Goal: Find specific page/section: Find specific page/section

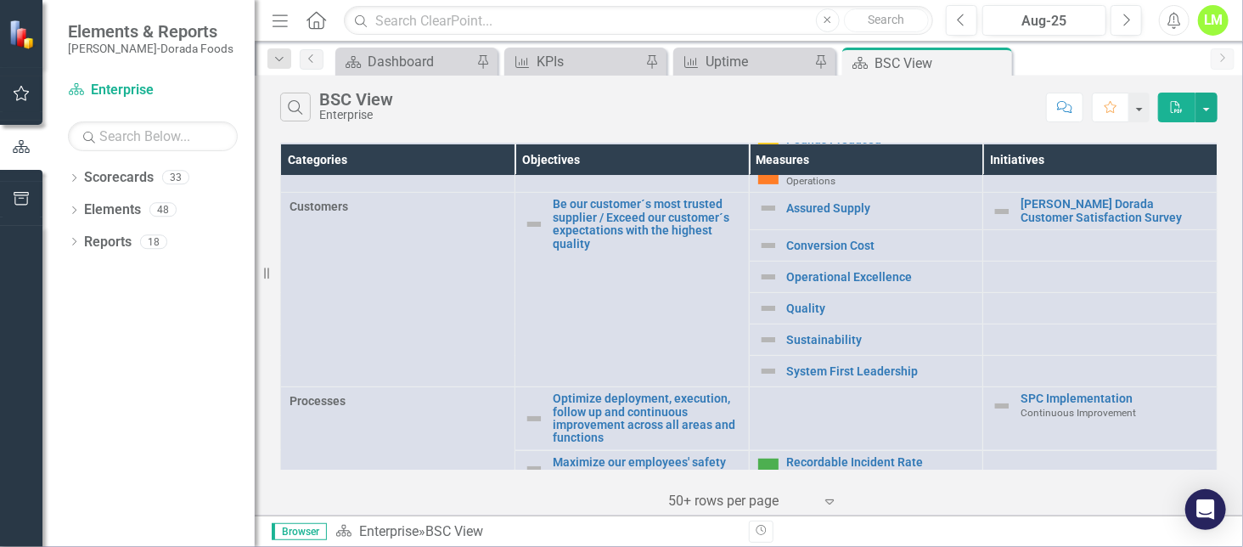
scroll to position [340, 0]
click at [79, 183] on icon "Dropdown" at bounding box center [74, 179] width 12 height 9
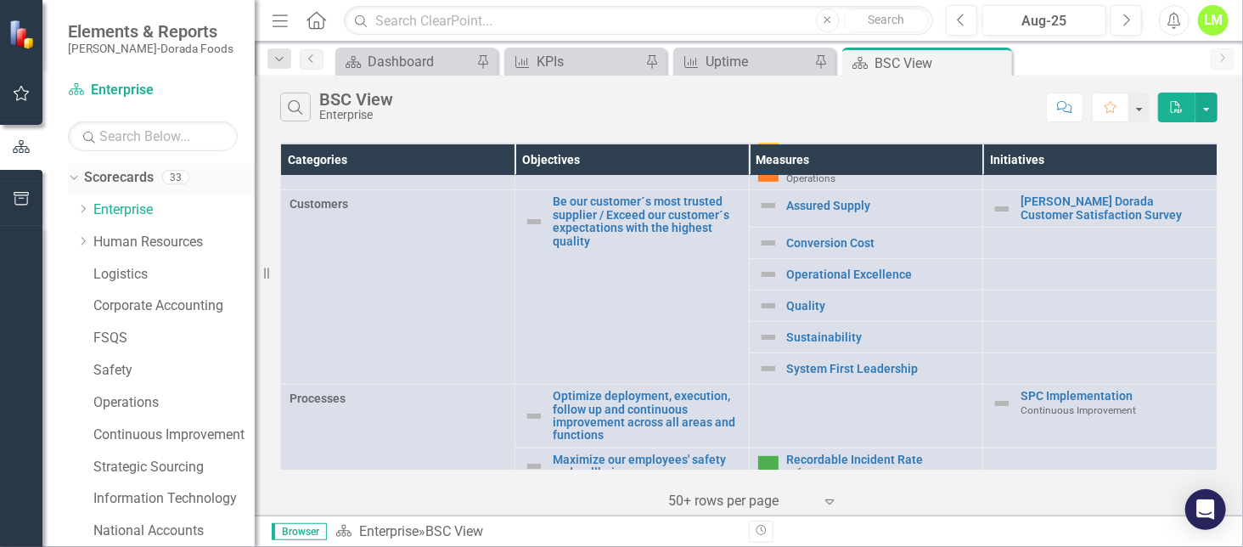
click at [78, 183] on div "Dropdown" at bounding box center [74, 180] width 12 height 8
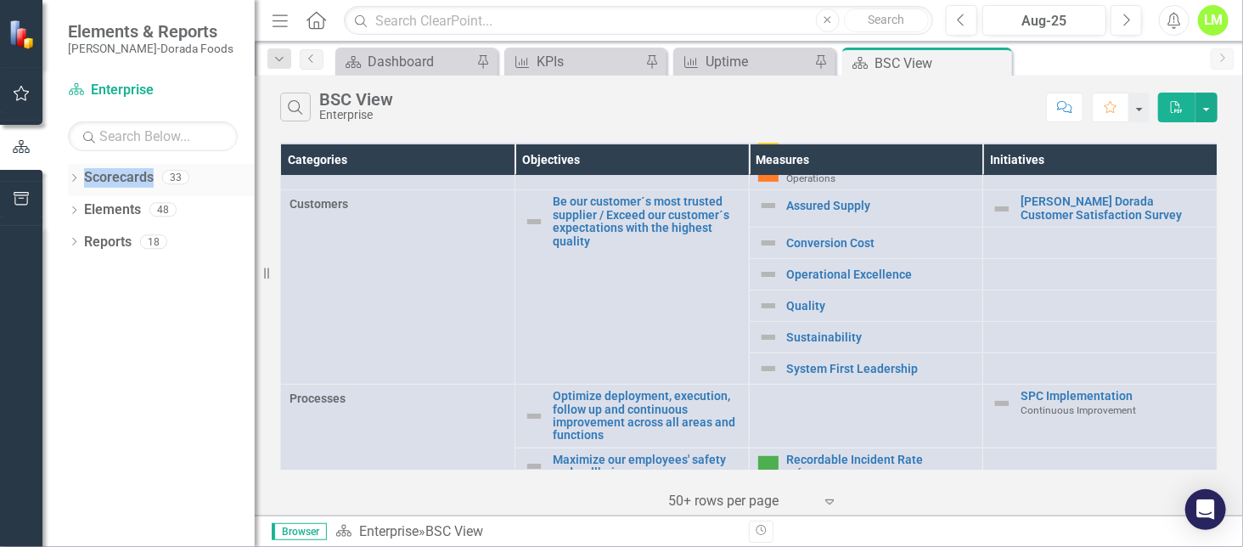
click at [78, 183] on icon "Dropdown" at bounding box center [74, 179] width 12 height 9
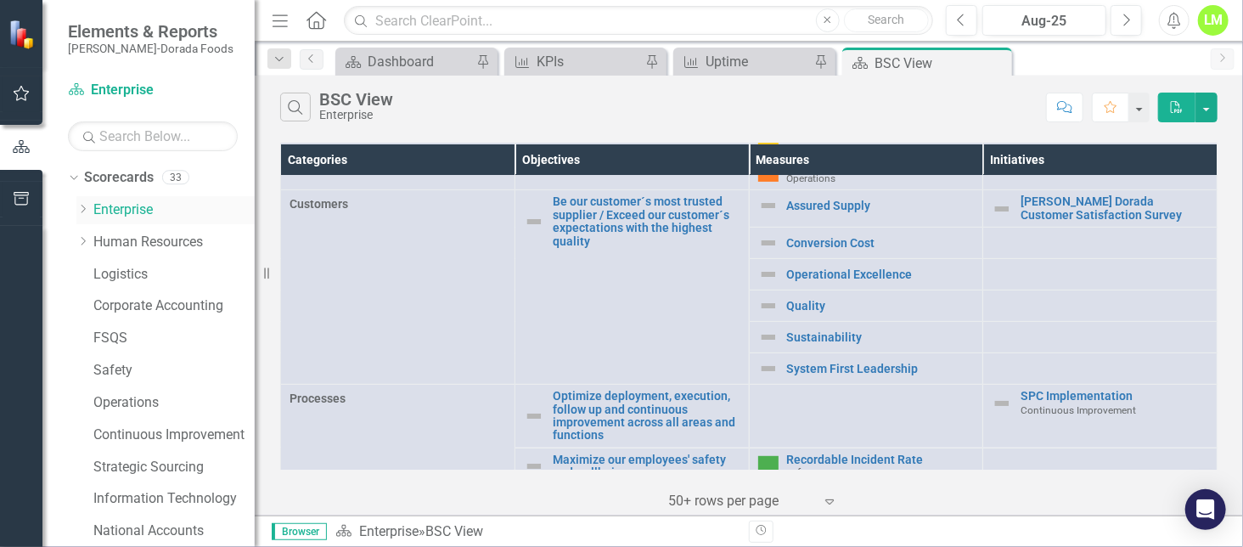
click at [82, 211] on icon "Dropdown" at bounding box center [82, 209] width 13 height 10
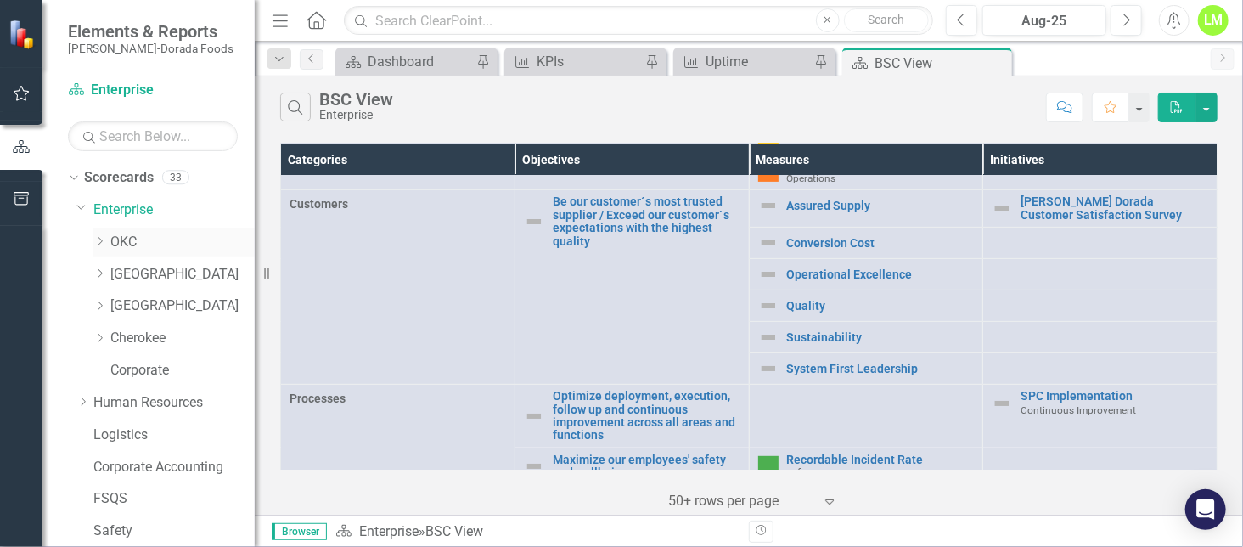
click at [125, 246] on link "OKC" at bounding box center [182, 243] width 144 height 20
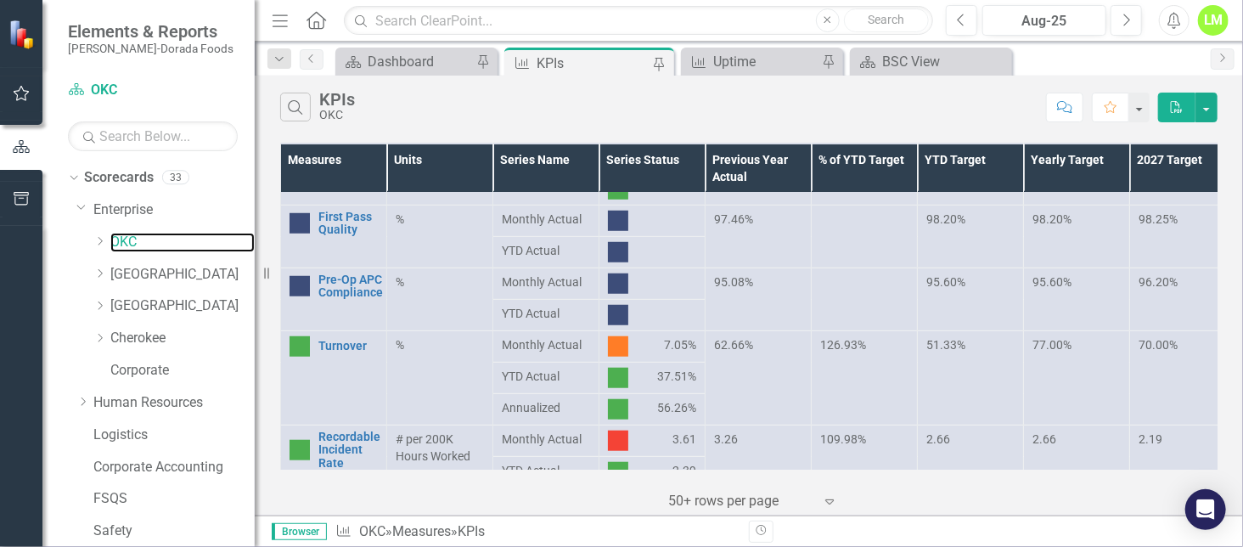
scroll to position [644, 0]
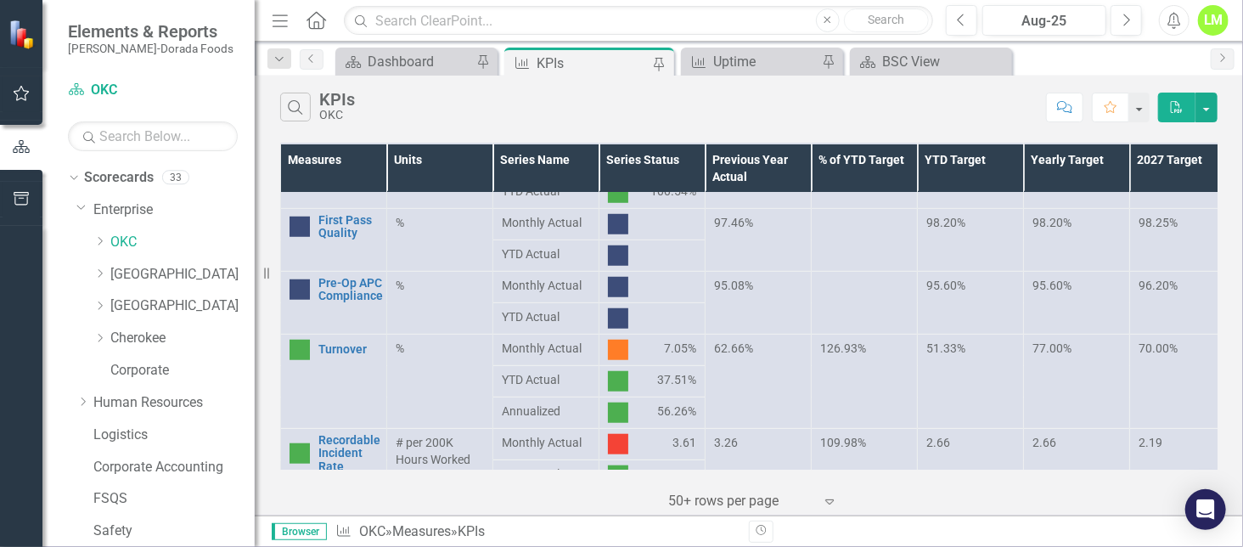
click at [1013, 98] on div "Search KPIs OKC" at bounding box center [658, 107] width 757 height 29
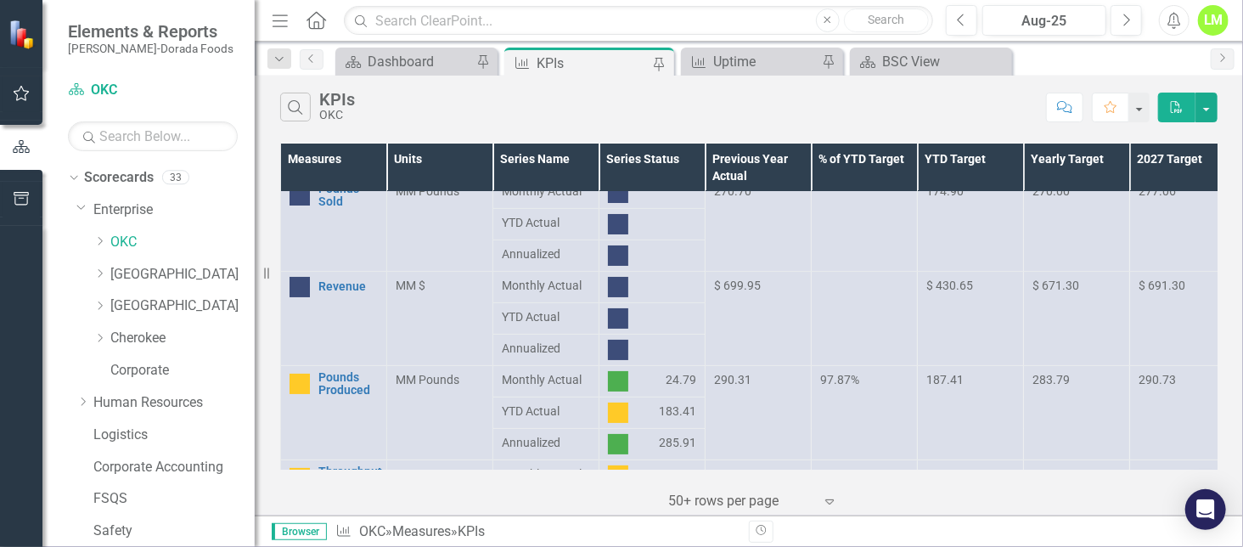
scroll to position [0, 0]
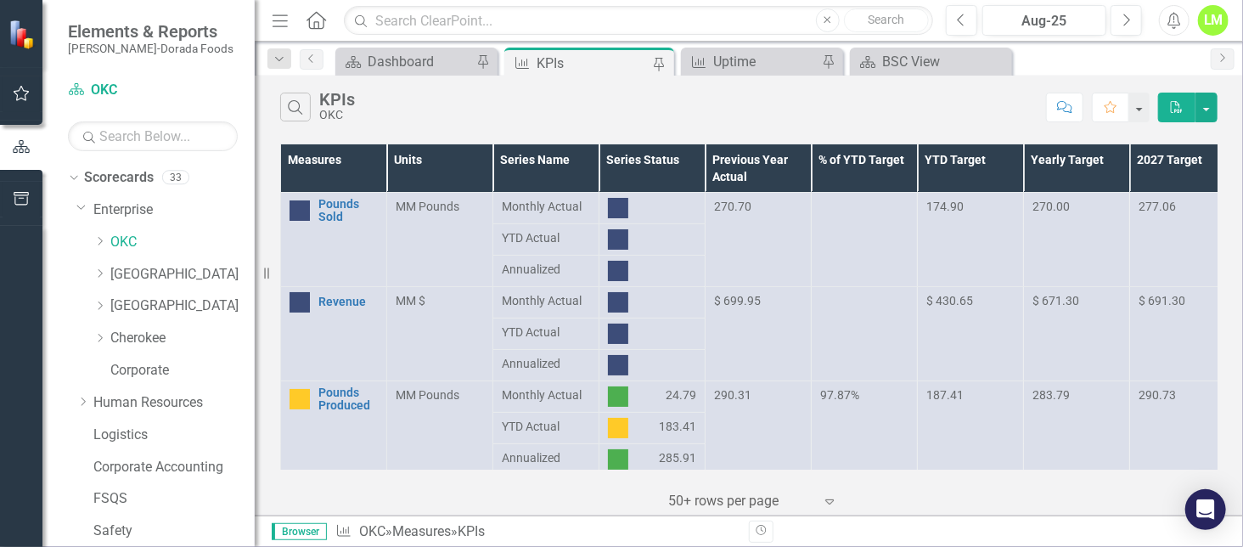
click at [1028, 125] on div "Search KPIs OKC Comment Favorite PDF" at bounding box center [749, 103] width 988 height 55
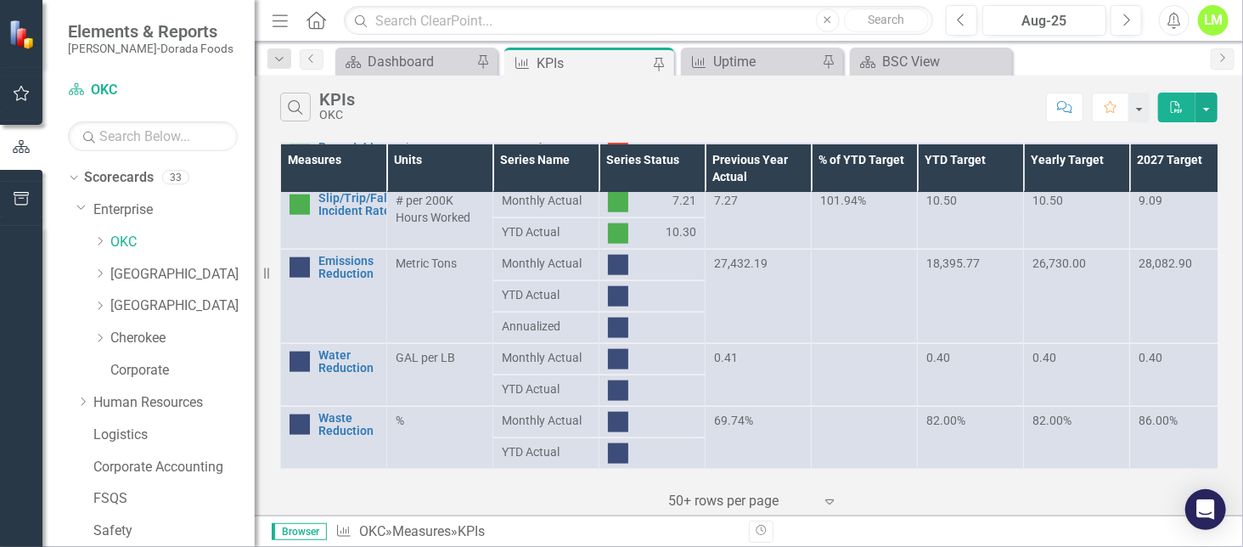
scroll to position [1021, 0]
click at [1019, 110] on div "Search KPIs OKC" at bounding box center [658, 107] width 757 height 29
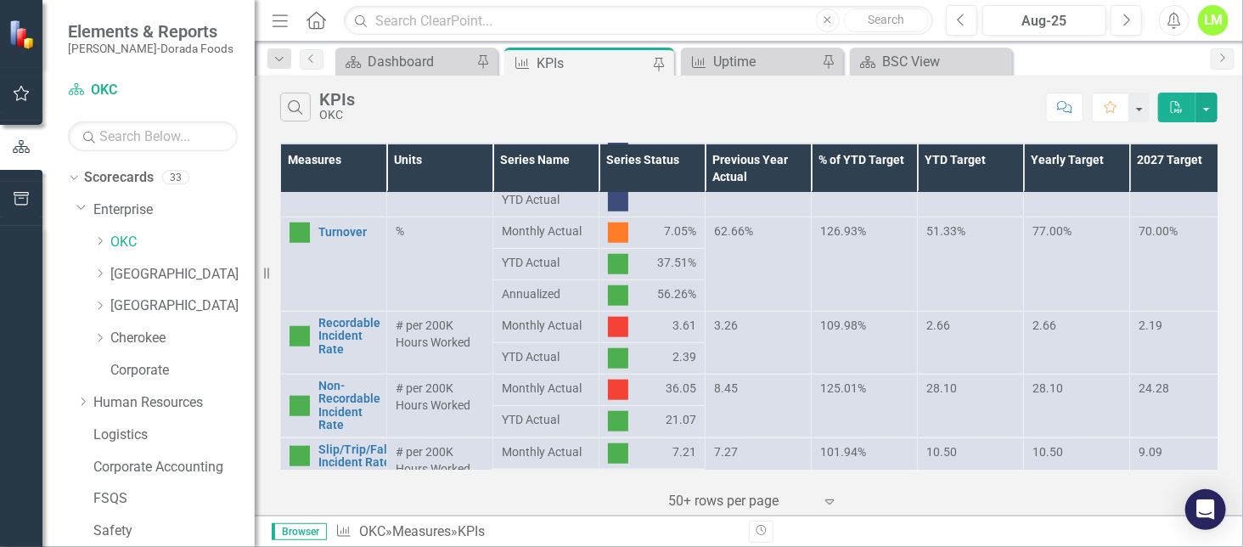
scroll to position [757, 0]
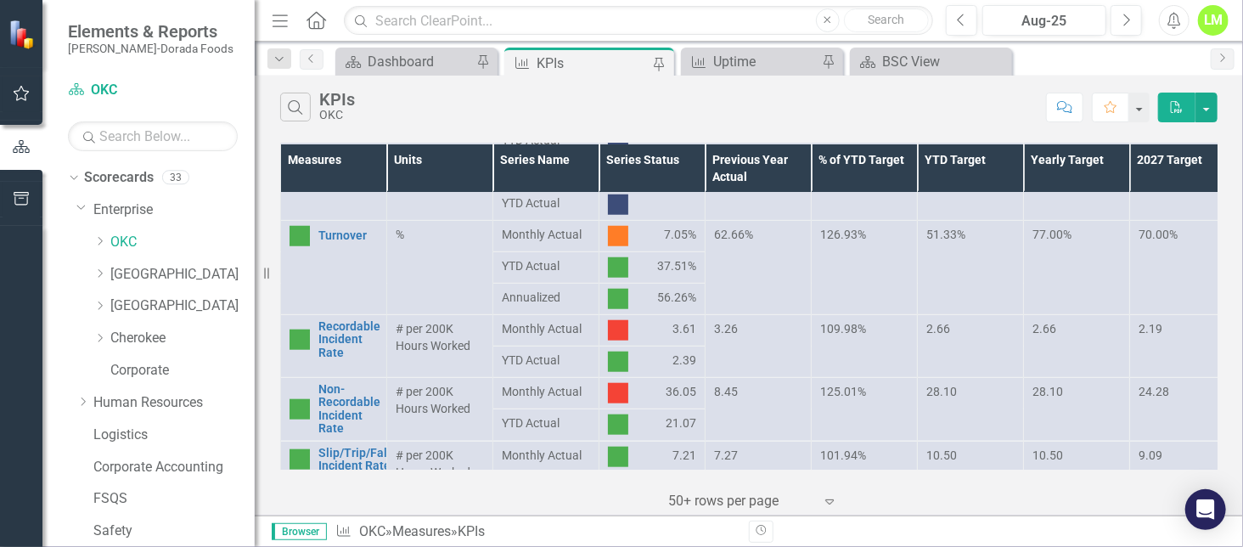
click at [925, 132] on div "Search KPIs OKC Comment Favorite PDF Measures Units Series Name Series Status P…" at bounding box center [749, 296] width 988 height 440
click at [969, 25] on button "Previous" at bounding box center [961, 20] width 31 height 31
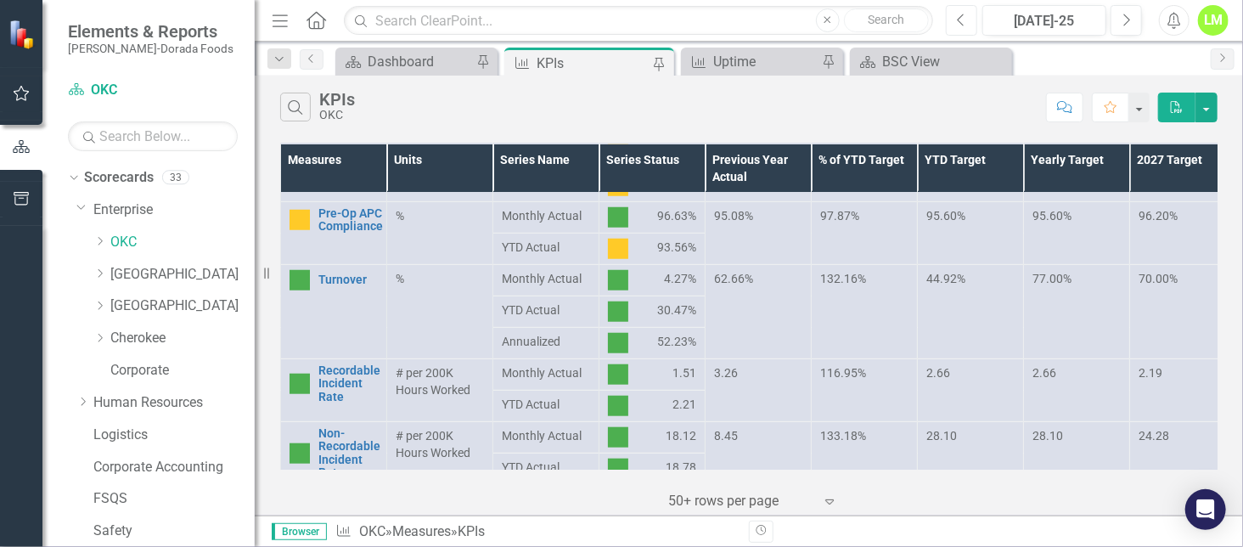
scroll to position [682, 0]
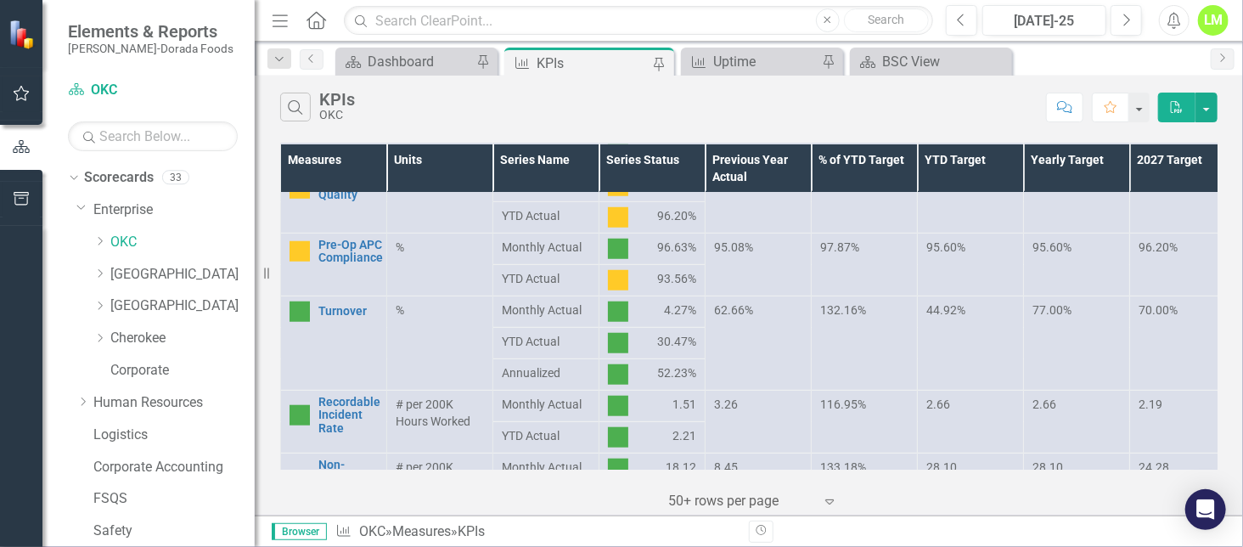
click at [1033, 68] on div "Scorecard Dashboard Pin Measure KPIs Pin Measure Uptime Pin Scorecard BSC View …" at bounding box center [767, 61] width 870 height 27
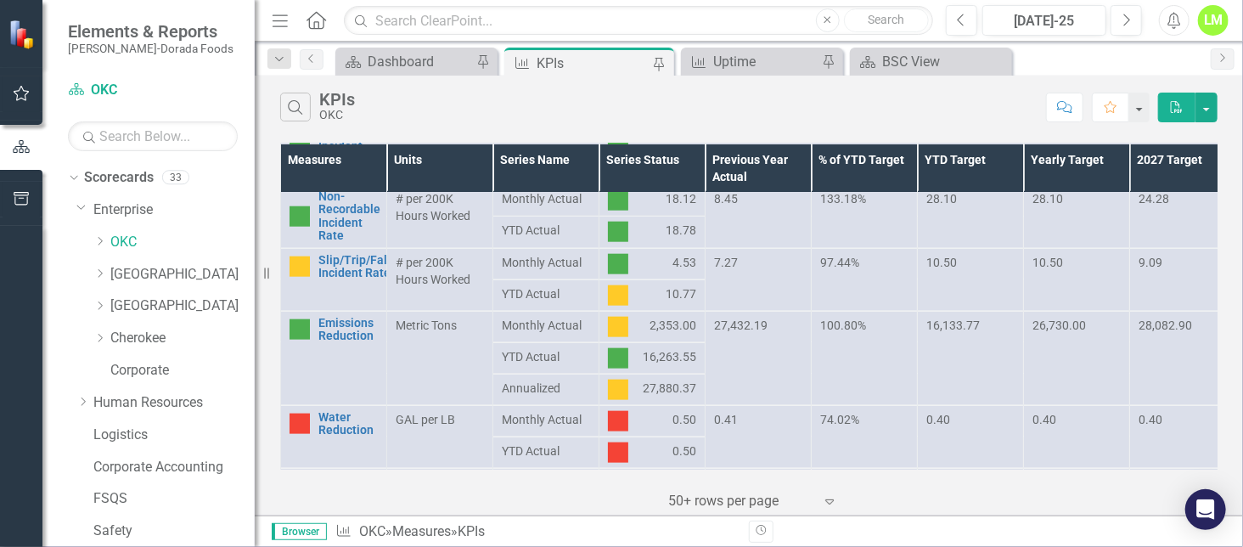
scroll to position [1021, 0]
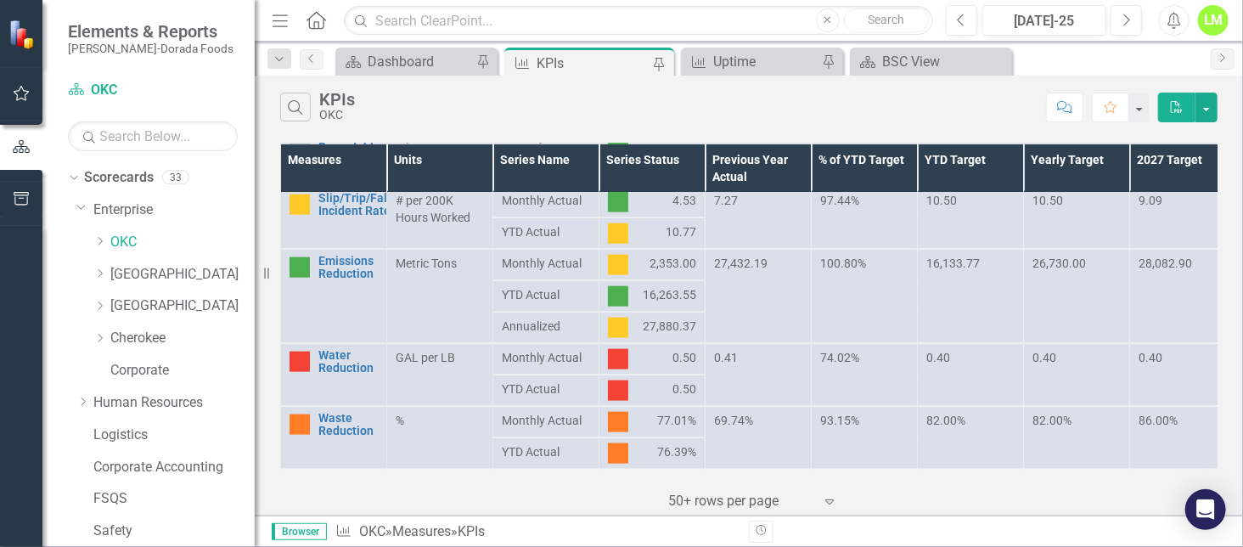
click at [1049, 61] on div "Scorecard Dashboard Pin Measure KPIs Pin Measure Uptime Pin Scorecard BSC View …" at bounding box center [767, 61] width 870 height 27
